Goal: Navigation & Orientation: Find specific page/section

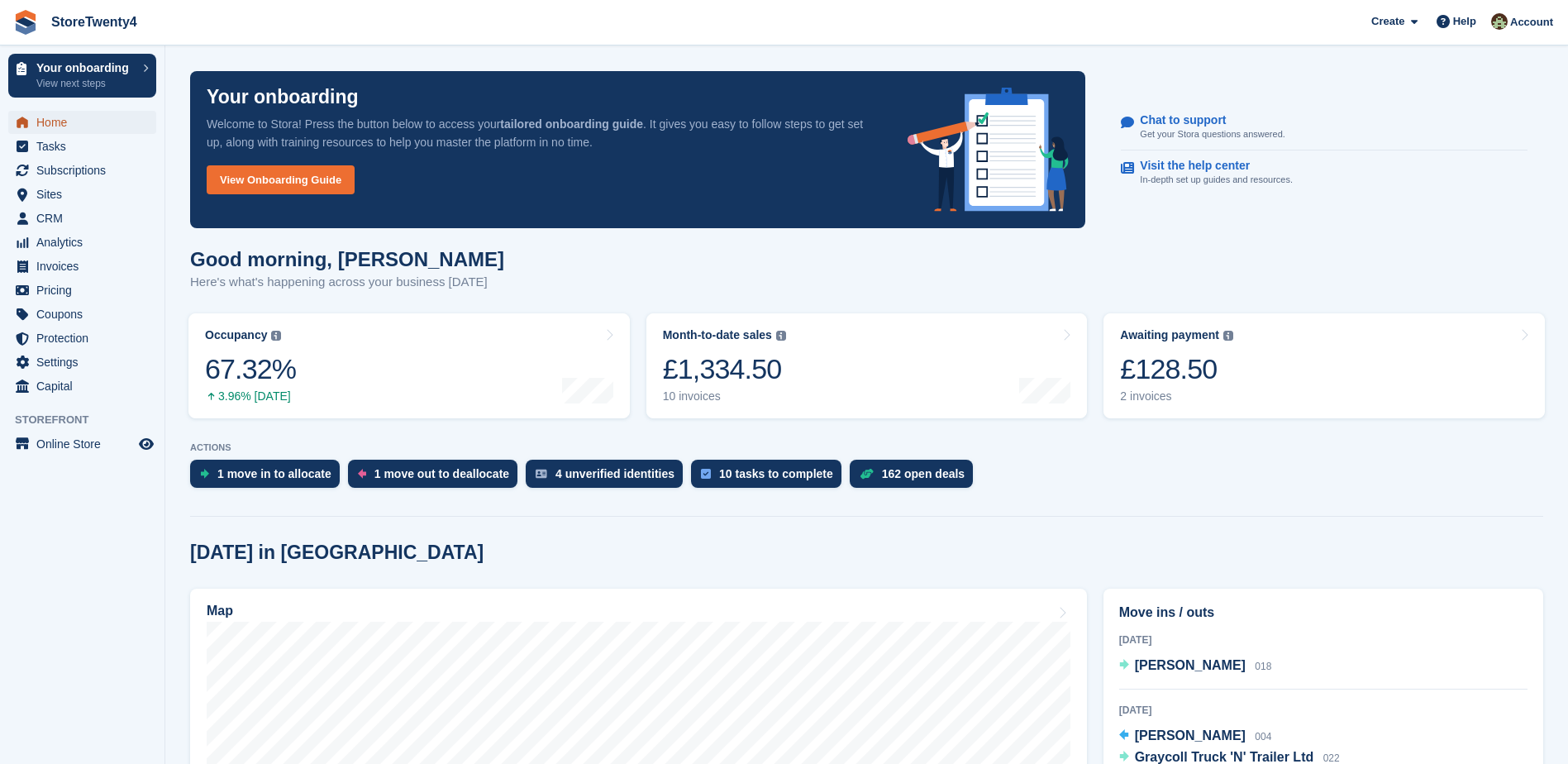
click at [53, 122] on span "Home" at bounding box center [85, 122] width 99 height 23
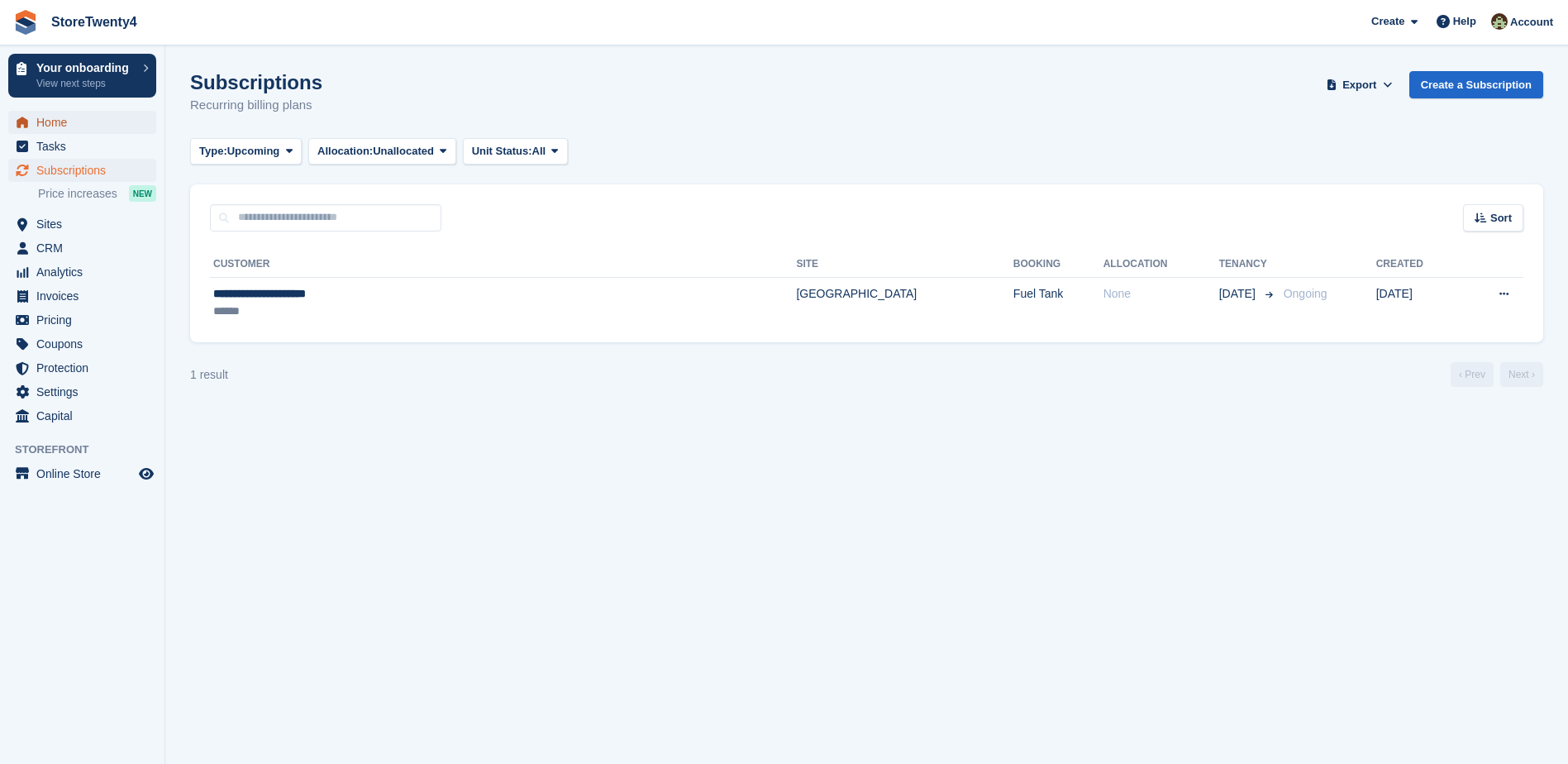
click at [60, 114] on span "Home" at bounding box center [85, 122] width 99 height 23
